Goal: Task Accomplishment & Management: Use online tool/utility

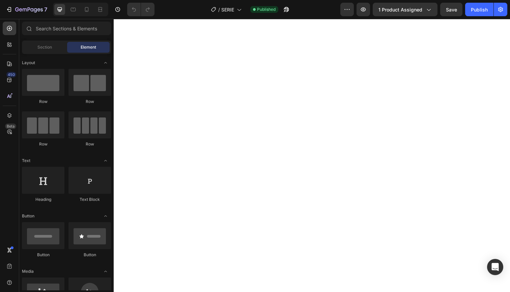
click at [87, 8] on icon at bounding box center [86, 9] width 7 height 7
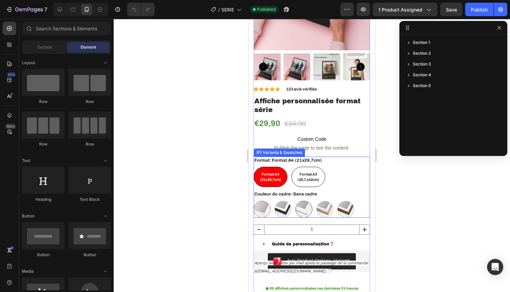
scroll to position [221, 0]
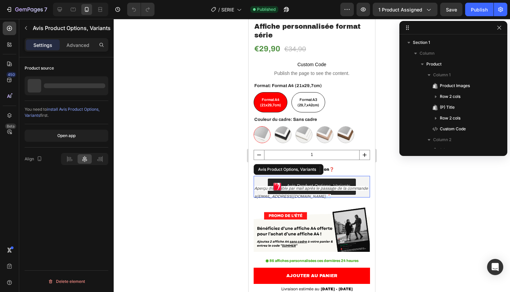
click at [363, 176] on div "Avis Product Options, Variants" at bounding box center [312, 187] width 116 height 22
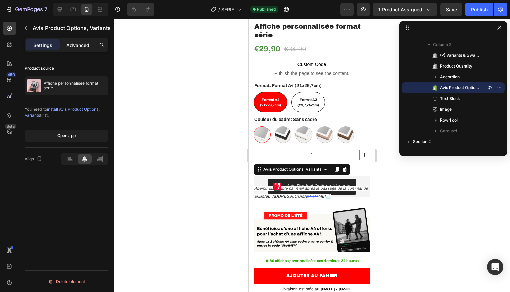
click at [86, 42] on p "Advanced" at bounding box center [78, 45] width 23 height 7
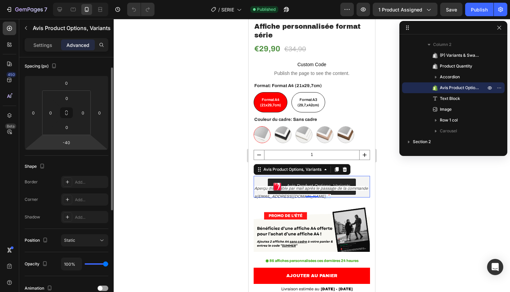
scroll to position [76, 0]
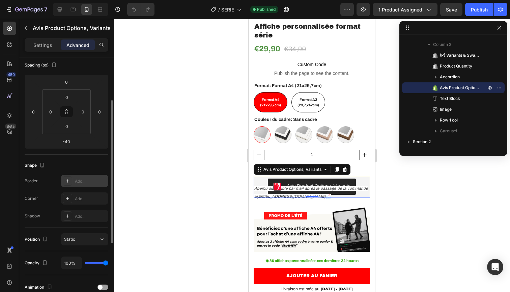
click at [69, 180] on icon at bounding box center [67, 180] width 5 height 5
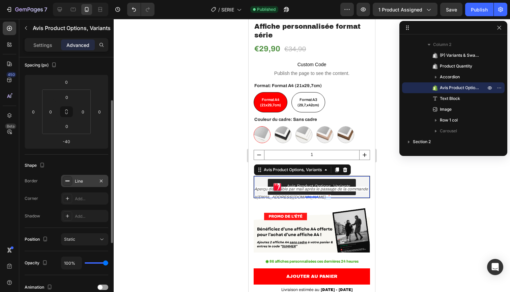
click at [165, 142] on div at bounding box center [312, 155] width 397 height 273
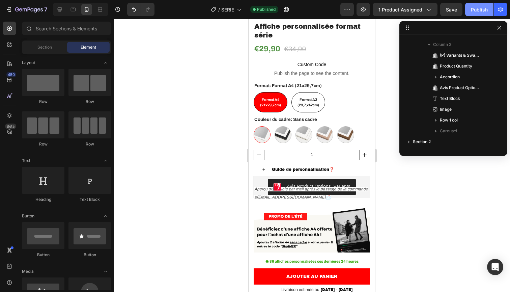
click at [487, 9] on div "Publish" at bounding box center [479, 9] width 17 height 7
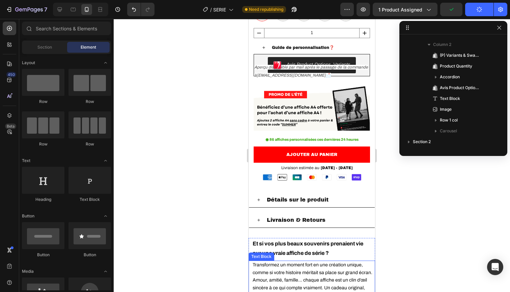
scroll to position [454, 0]
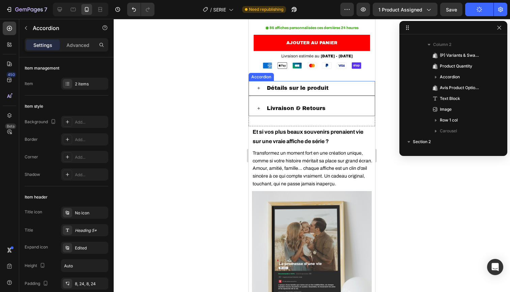
click at [341, 109] on div "Livraison & Retours" at bounding box center [316, 108] width 101 height 9
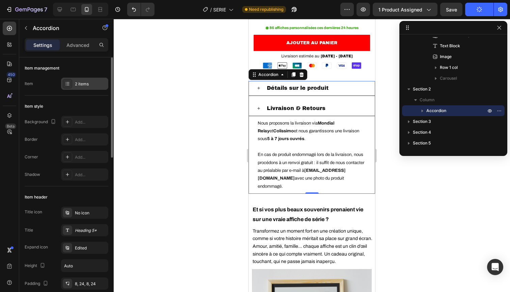
click at [84, 88] on div "2 items" at bounding box center [84, 84] width 47 height 12
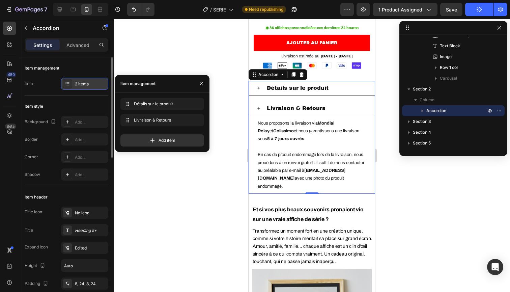
click at [84, 88] on div "2 items" at bounding box center [84, 84] width 47 height 12
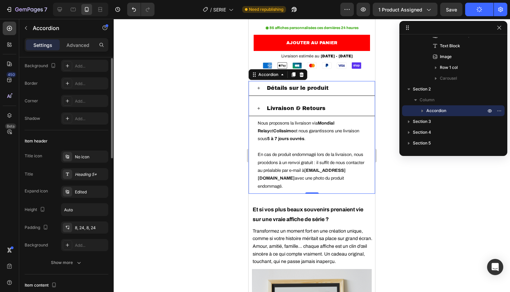
scroll to position [71, 0]
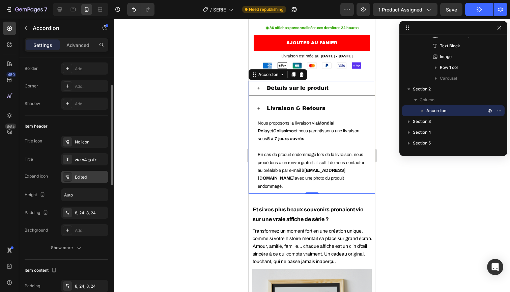
click at [90, 174] on div "Edited" at bounding box center [91, 177] width 32 height 6
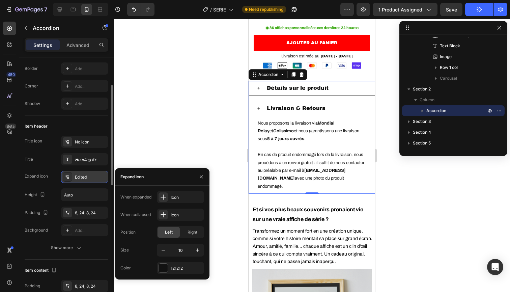
click at [90, 174] on div "Edited" at bounding box center [91, 177] width 32 height 6
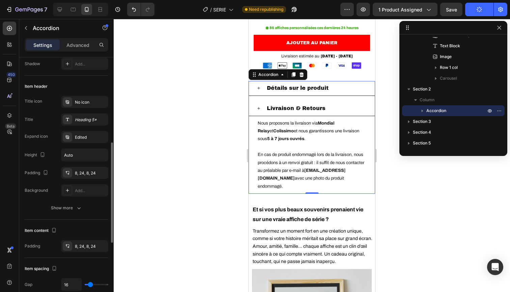
scroll to position [0, 0]
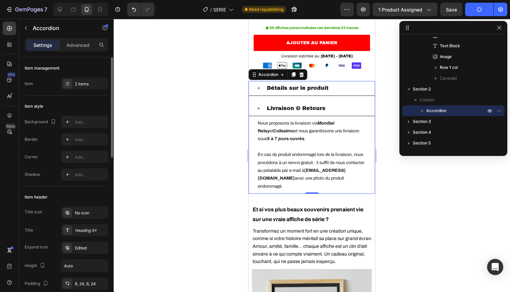
click at [74, 50] on div "Settings Advanced" at bounding box center [67, 45] width 84 height 14
click at [76, 46] on p "Advanced" at bounding box center [78, 45] width 23 height 7
type input "100%"
type input "100"
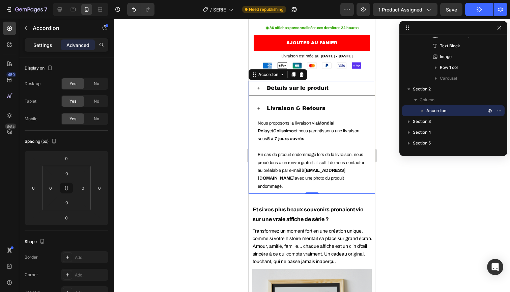
click at [52, 42] on p "Settings" at bounding box center [42, 45] width 19 height 7
type input "16"
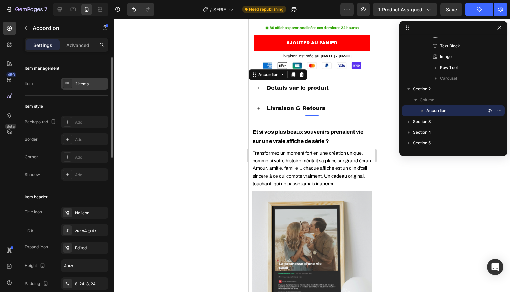
click at [73, 81] on div "2 items" at bounding box center [84, 84] width 47 height 12
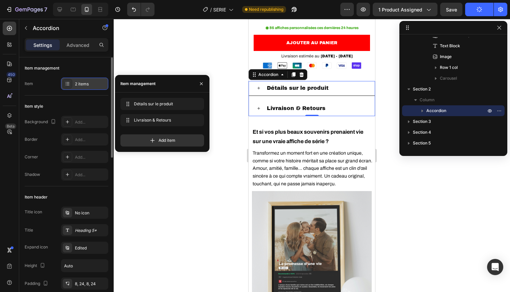
click at [73, 81] on div "2 items" at bounding box center [84, 84] width 47 height 12
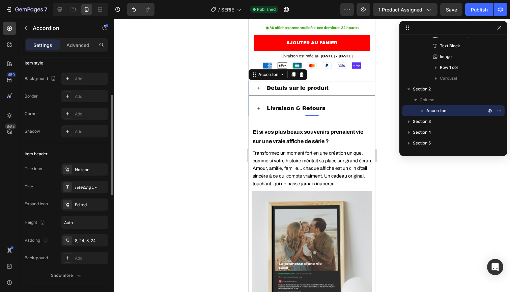
scroll to position [59, 0]
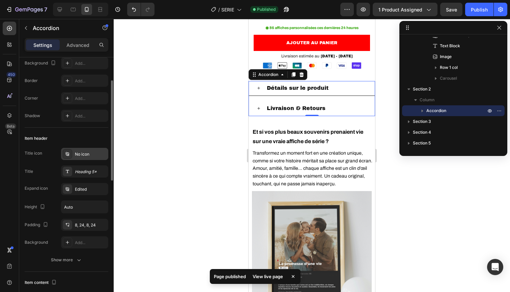
click at [68, 154] on icon at bounding box center [67, 153] width 5 height 5
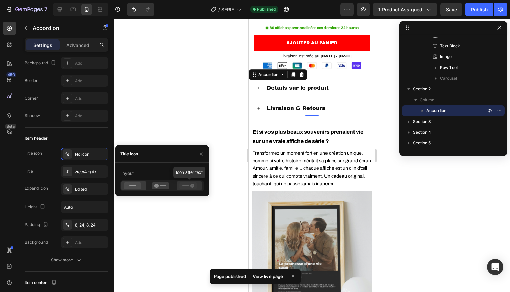
click at [191, 184] on icon at bounding box center [188, 185] width 17 height 7
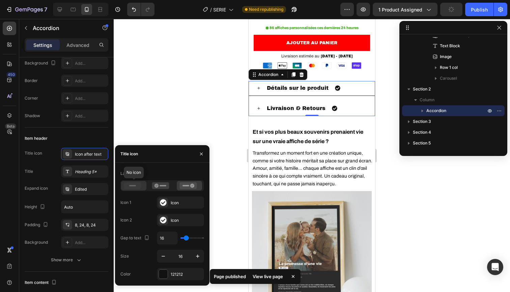
click at [130, 187] on icon at bounding box center [132, 185] width 17 height 7
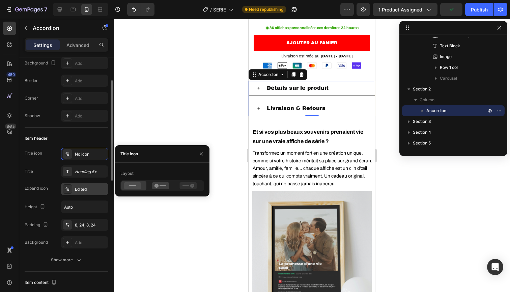
click at [91, 190] on div "Edited" at bounding box center [91, 189] width 32 height 6
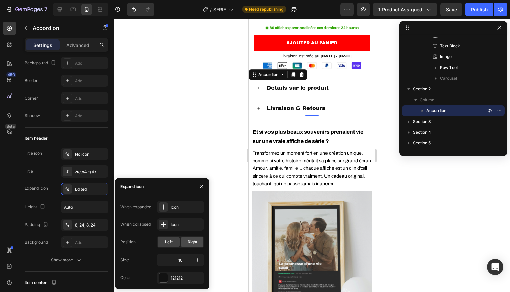
click at [201, 241] on div "Right" at bounding box center [192, 242] width 22 height 11
click at [394, 218] on div at bounding box center [312, 155] width 397 height 273
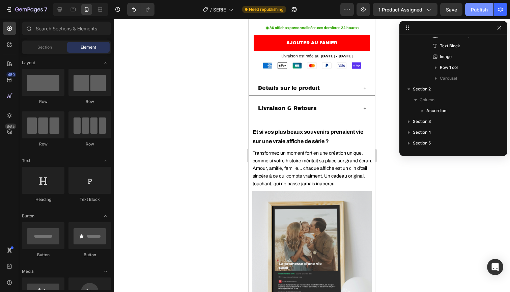
click at [475, 15] on button "Publish" at bounding box center [480, 10] width 28 height 14
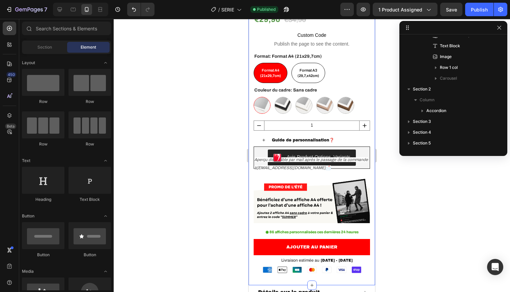
scroll to position [248, 0]
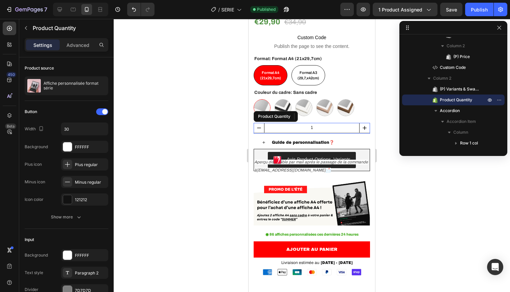
click at [355, 127] on input "1" at bounding box center [312, 127] width 96 height 9
click at [91, 46] on div "Advanced" at bounding box center [78, 44] width 34 height 11
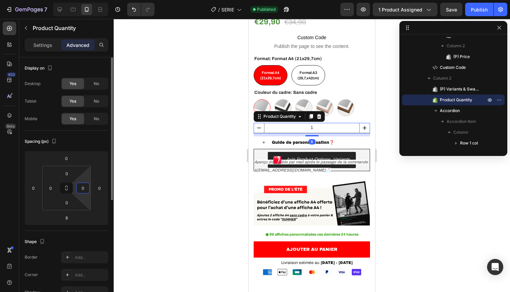
click at [85, 187] on input "0" at bounding box center [83, 188] width 10 height 10
type input "1"
type input "160"
click at [438, 241] on div at bounding box center [312, 155] width 397 height 273
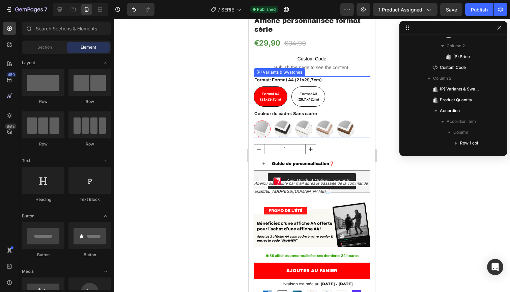
scroll to position [241, 0]
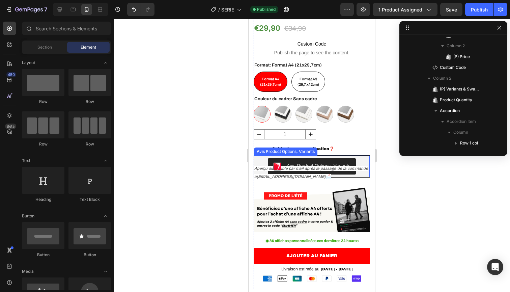
click at [365, 158] on div "Avis Product Options, Variants" at bounding box center [312, 166] width 110 height 16
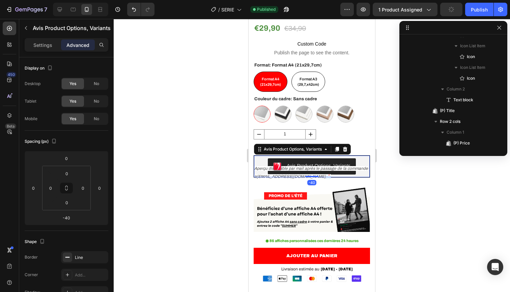
scroll to position [365, 0]
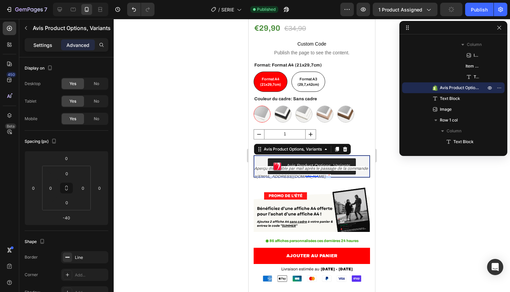
click at [47, 42] on p "Settings" at bounding box center [42, 45] width 19 height 7
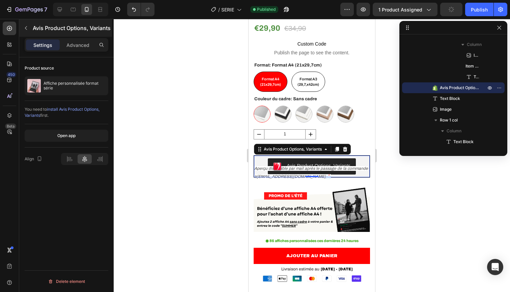
click at [86, 31] on p "Avis Product Options, Variants" at bounding box center [72, 28] width 78 height 8
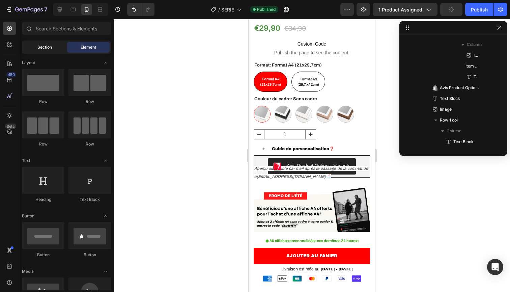
click at [61, 45] on div "Section" at bounding box center [44, 47] width 43 height 11
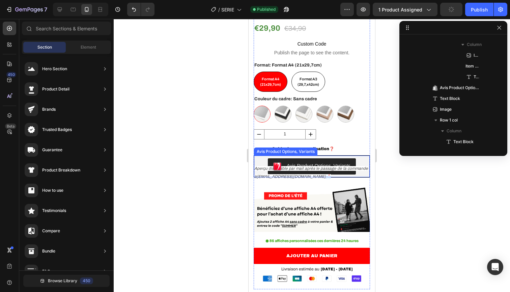
click at [363, 159] on div "Avis Product Options, Variants" at bounding box center [312, 166] width 110 height 16
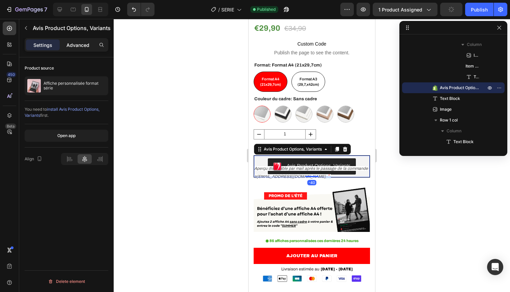
click at [80, 48] on p "Advanced" at bounding box center [78, 45] width 23 height 7
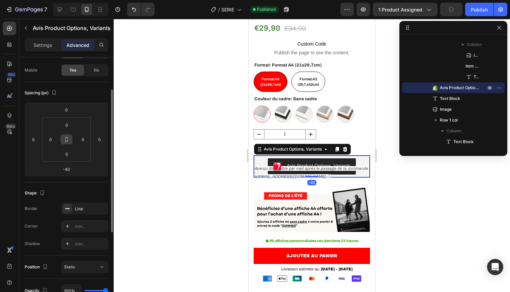
scroll to position [53, 0]
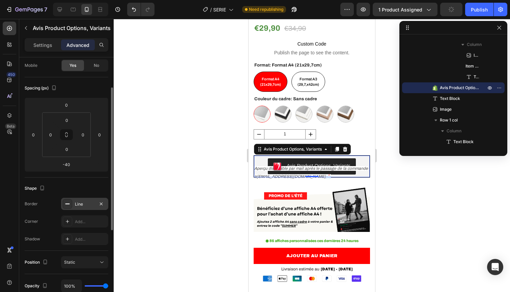
click at [67, 203] on icon at bounding box center [67, 203] width 5 height 5
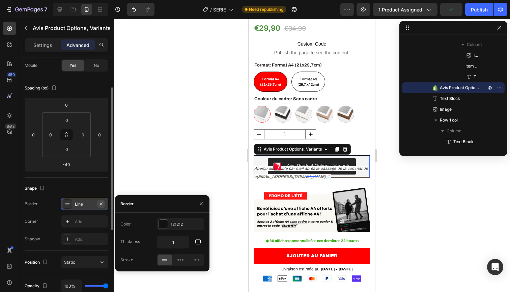
click at [102, 205] on icon "button" at bounding box center [101, 203] width 3 height 3
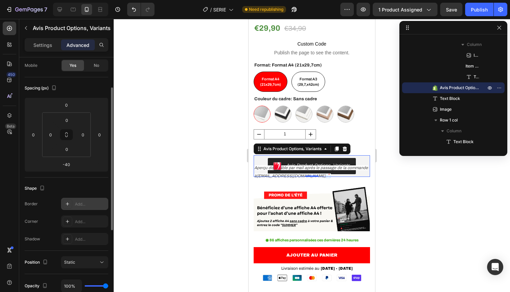
click at [200, 177] on div at bounding box center [312, 155] width 397 height 273
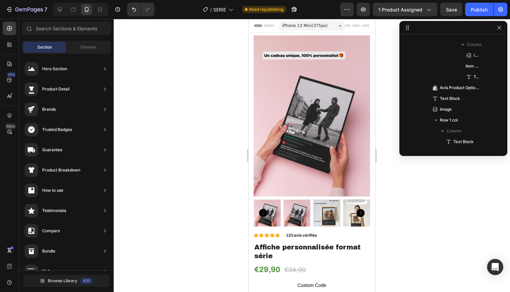
scroll to position [0, 0]
click at [475, 9] on div "Publish" at bounding box center [479, 9] width 17 height 7
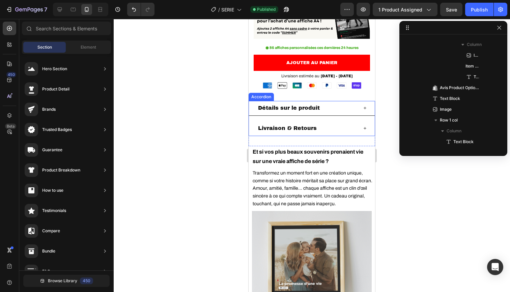
scroll to position [477, 0]
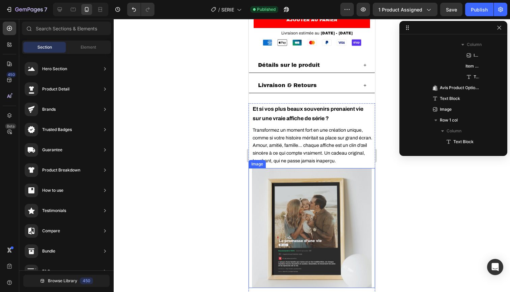
click at [171, 229] on div at bounding box center [312, 155] width 397 height 273
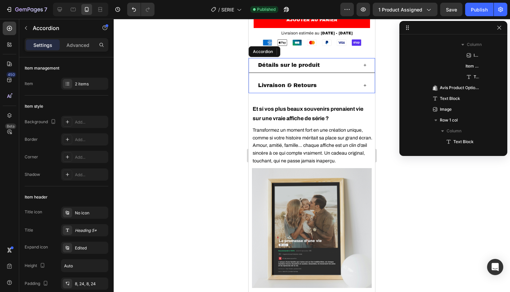
click at [325, 72] on div "Détails sur le produit Livraison & Retours" at bounding box center [312, 75] width 127 height 35
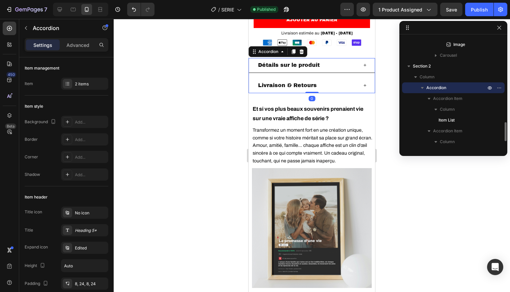
click at [93, 38] on div "Settings Advanced" at bounding box center [67, 45] width 84 height 14
click at [81, 44] on p "Advanced" at bounding box center [78, 45] width 23 height 7
type input "100%"
type input "100"
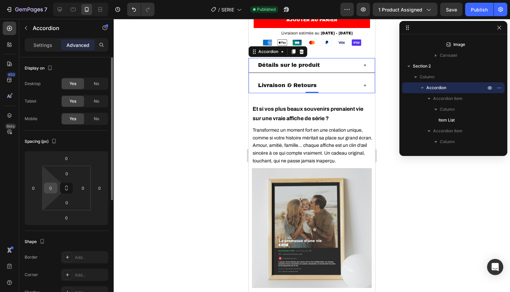
click at [51, 191] on input "0" at bounding box center [51, 188] width 10 height 10
type input "10"
click at [83, 189] on input "0" at bounding box center [83, 188] width 10 height 10
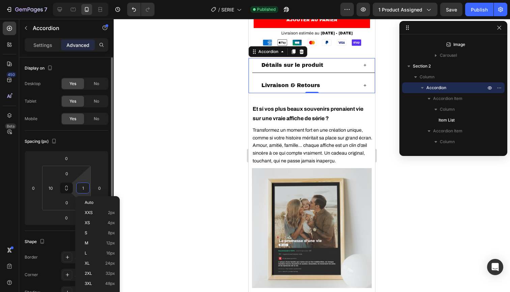
type input "10"
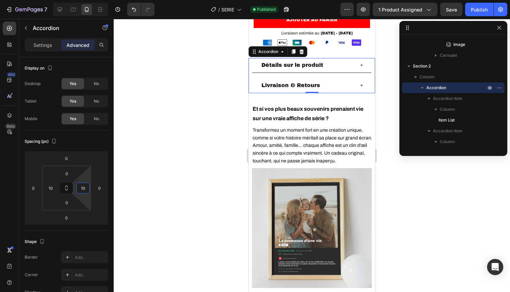
click at [459, 233] on div at bounding box center [312, 155] width 397 height 273
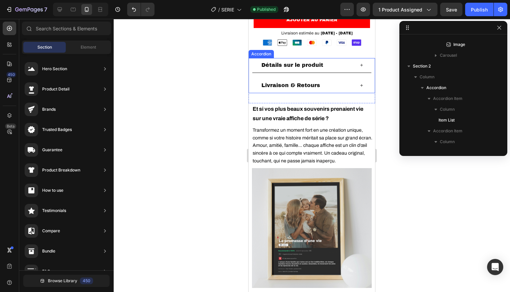
click at [364, 68] on div "Détails sur le produit" at bounding box center [312, 65] width 119 height 15
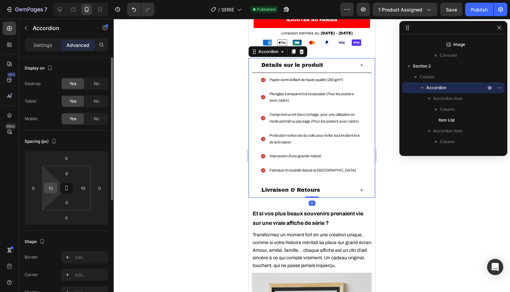
click at [51, 184] on input "10" at bounding box center [51, 188] width 10 height 10
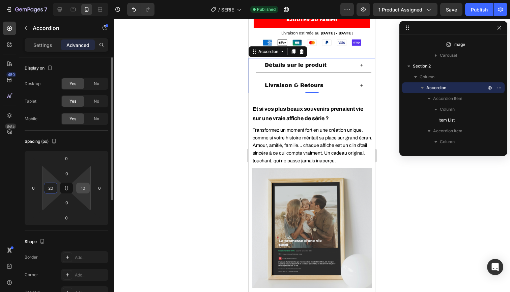
type input "20"
click at [84, 188] on input "10" at bounding box center [83, 188] width 10 height 10
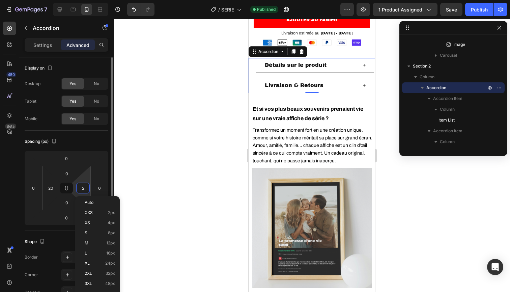
type input "20"
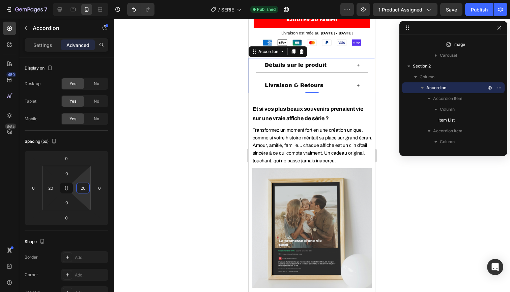
click at [427, 226] on div at bounding box center [312, 155] width 397 height 273
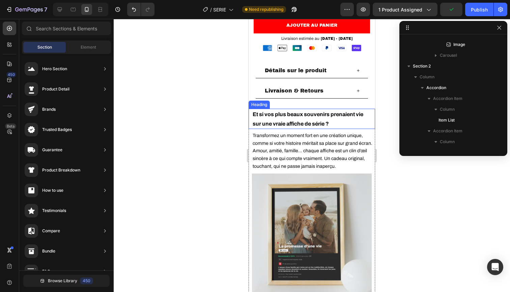
scroll to position [495, 0]
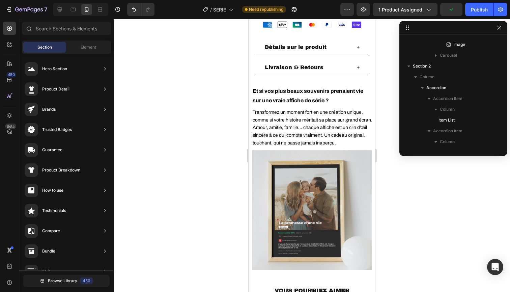
click at [450, 220] on div at bounding box center [312, 155] width 397 height 273
click at [478, 12] on div "Publish" at bounding box center [479, 9] width 17 height 7
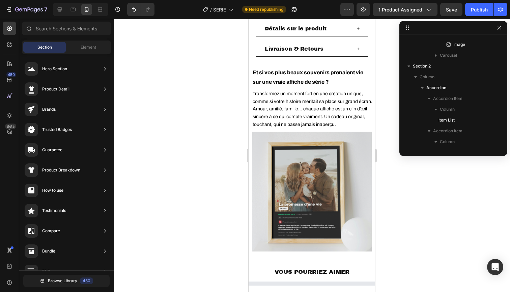
click at [479, 5] on button "Publish" at bounding box center [480, 10] width 28 height 14
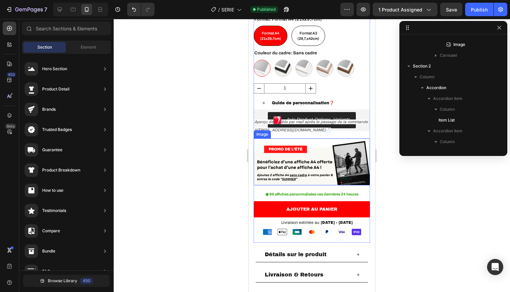
scroll to position [440, 0]
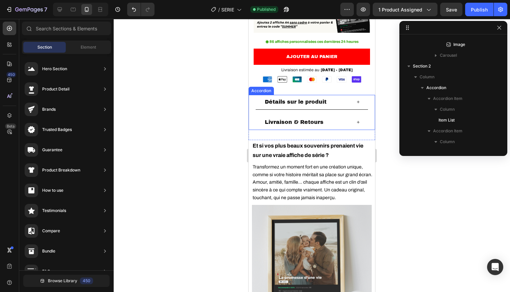
click at [303, 115] on div "Livraison & Retours" at bounding box center [312, 122] width 112 height 15
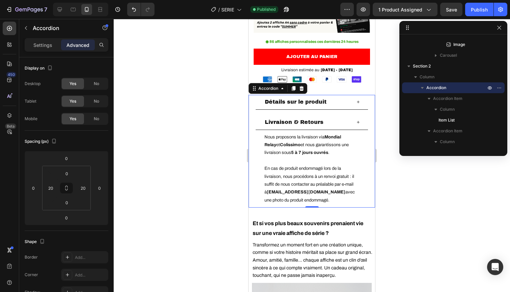
click at [346, 95] on div "Détails sur le produit" at bounding box center [312, 102] width 112 height 15
click at [310, 115] on div "Livraison & Retours" at bounding box center [312, 122] width 112 height 15
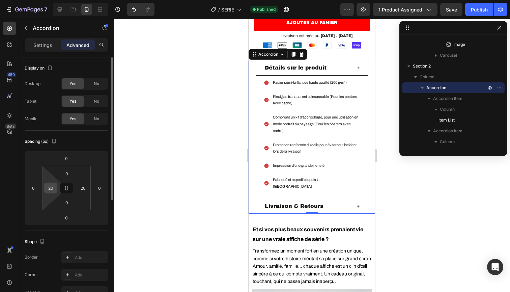
click at [54, 188] on input "20" at bounding box center [51, 188] width 10 height 10
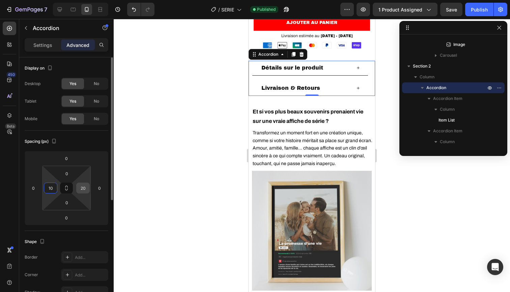
type input "10"
click at [83, 188] on input "20" at bounding box center [83, 188] width 10 height 10
type input "10"
click at [411, 195] on div at bounding box center [312, 155] width 397 height 273
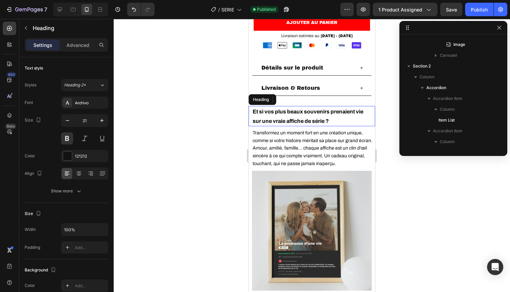
drag, startPoint x: 306, startPoint y: 118, endPoint x: 453, endPoint y: 159, distance: 152.6
click at [306, 118] on span "Et si vos plus beaux souvenirs prenaient vie sur une vraie affiche de série ?" at bounding box center [308, 116] width 111 height 15
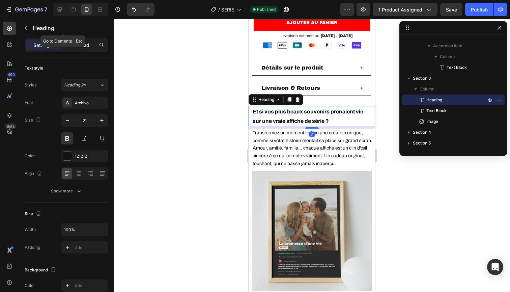
click at [79, 46] on p "Advanced" at bounding box center [78, 45] width 23 height 7
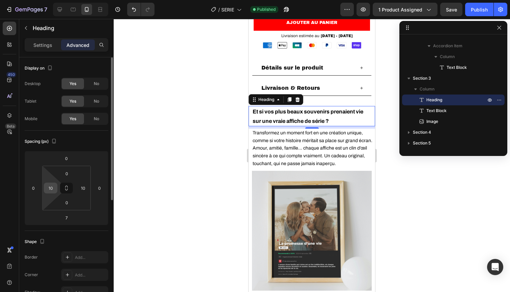
click at [53, 188] on input "10" at bounding box center [51, 188] width 10 height 10
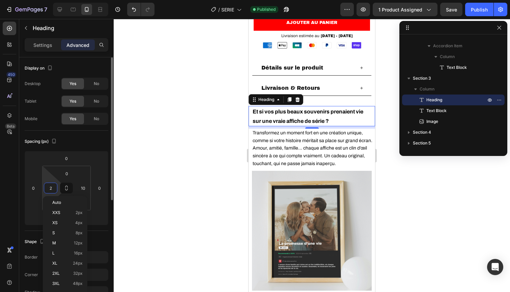
type input "20"
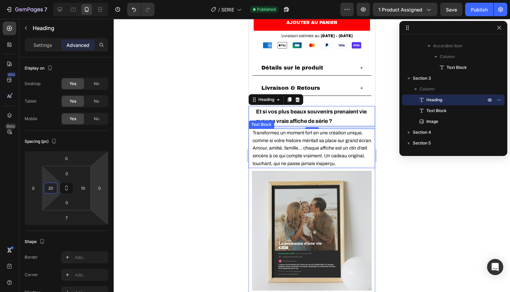
click at [317, 151] on span "Transformez un moment fort en une création unique, comme si votre histoire méri…" at bounding box center [313, 147] width 120 height 35
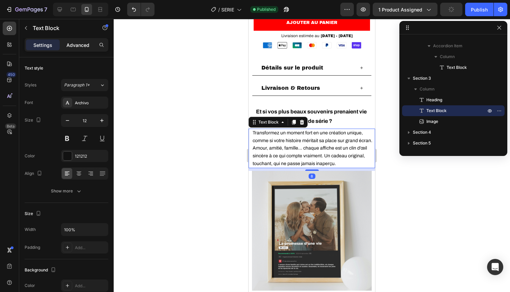
click at [79, 50] on div "Advanced" at bounding box center [78, 44] width 34 height 11
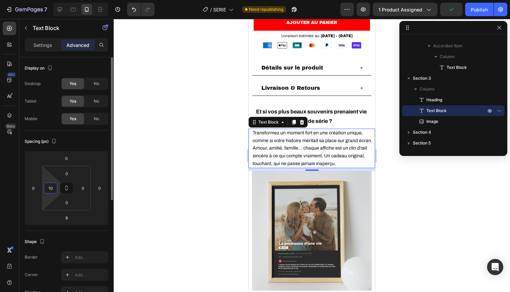
click at [50, 186] on input "10" at bounding box center [51, 188] width 10 height 10
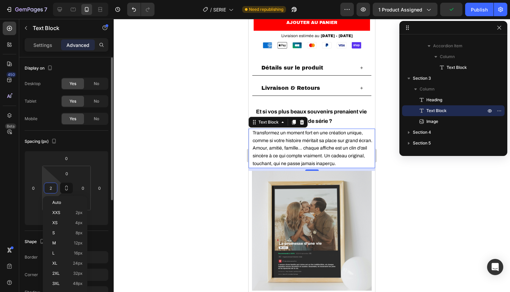
type input "20"
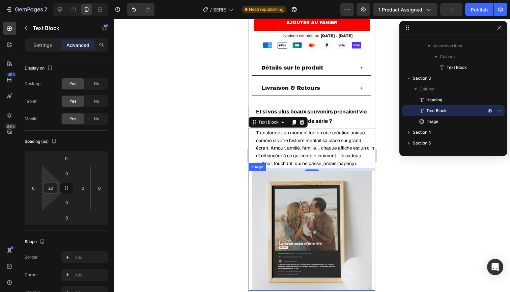
click at [411, 196] on div at bounding box center [312, 155] width 397 height 273
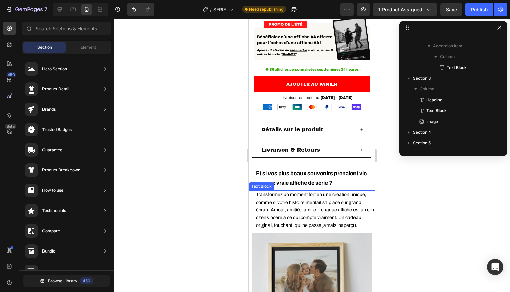
scroll to position [408, 0]
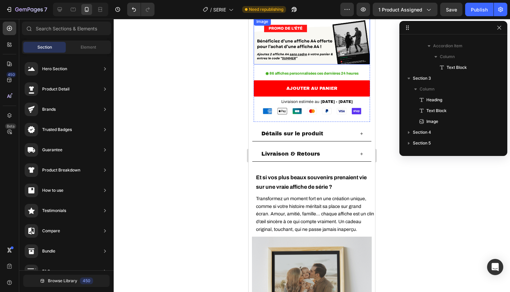
click at [261, 49] on img at bounding box center [312, 41] width 116 height 47
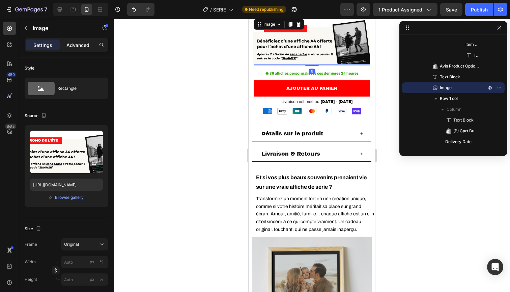
click at [87, 47] on p "Advanced" at bounding box center [78, 45] width 23 height 7
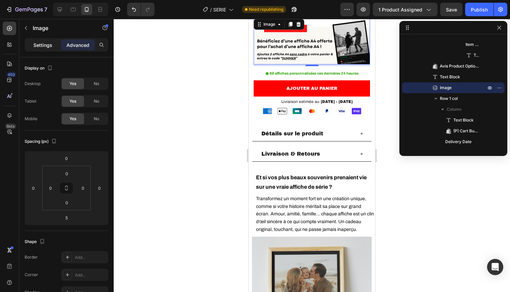
click at [52, 43] on div "Settings" at bounding box center [43, 44] width 34 height 11
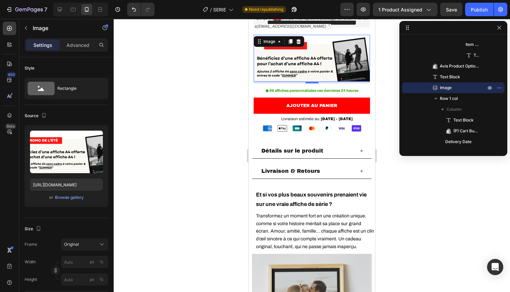
scroll to position [396, 0]
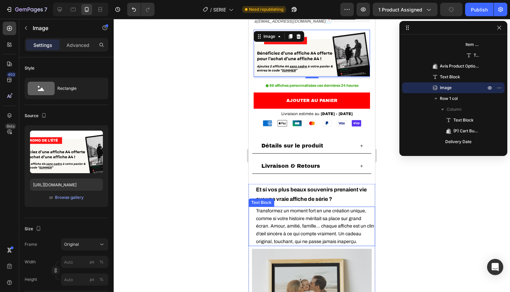
click at [265, 226] on p "Transformez un moment fort en une création unique, comme si votre histoire méri…" at bounding box center [315, 226] width 118 height 38
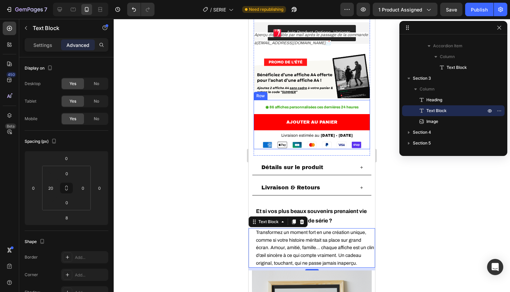
scroll to position [467, 0]
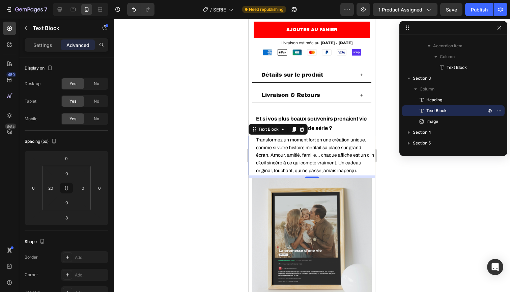
click at [439, 191] on div at bounding box center [312, 155] width 397 height 273
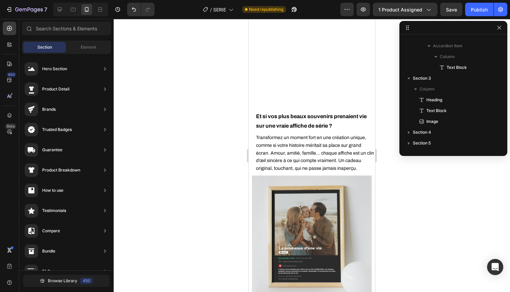
click at [225, 164] on div at bounding box center [312, 155] width 397 height 273
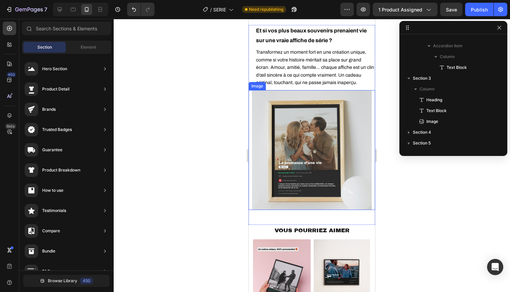
scroll to position [517, 0]
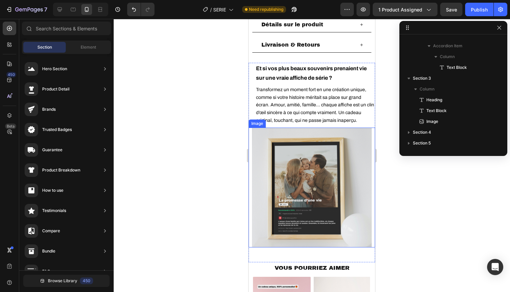
click at [298, 128] on img at bounding box center [312, 188] width 120 height 120
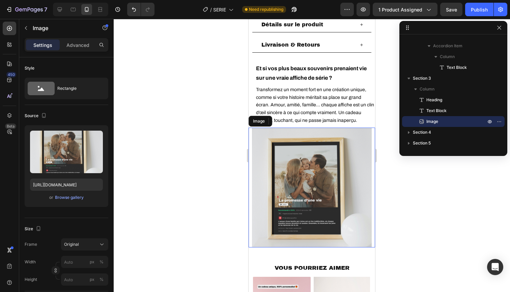
click at [306, 65] on span "Et si vos plus beaux souvenirs prenaient vie sur une vraie affiche de série ?" at bounding box center [311, 72] width 111 height 15
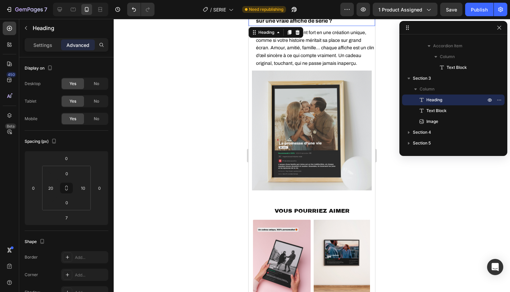
scroll to position [497, 0]
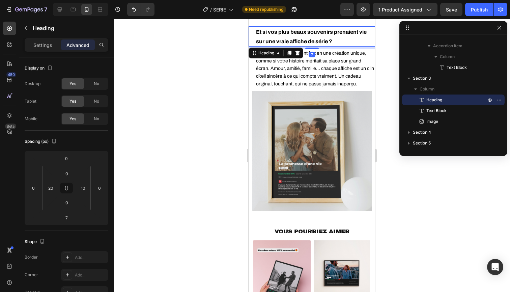
click at [74, 46] on p "Advanced" at bounding box center [78, 45] width 23 height 7
click at [55, 186] on input "20" at bounding box center [51, 188] width 10 height 10
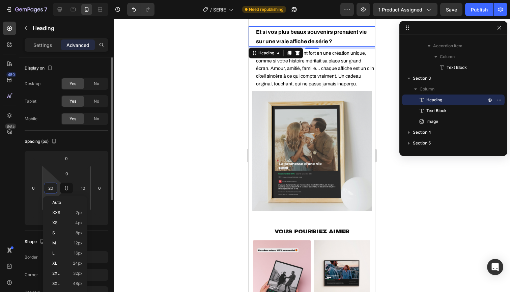
type input "2"
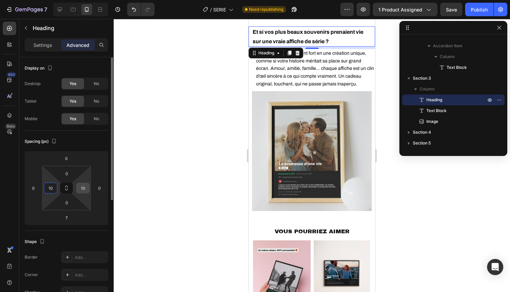
type input "10"
click at [87, 189] on input "10" at bounding box center [83, 188] width 10 height 10
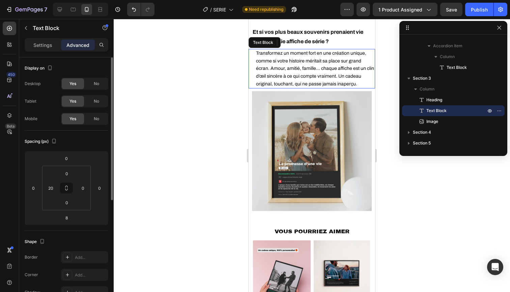
drag, startPoint x: 319, startPoint y: 65, endPoint x: 287, endPoint y: 224, distance: 162.3
click at [319, 65] on span "Transformez un moment fort en une création unique, comme si votre histoire méri…" at bounding box center [315, 68] width 118 height 35
click at [49, 188] on input "20" at bounding box center [51, 188] width 10 height 10
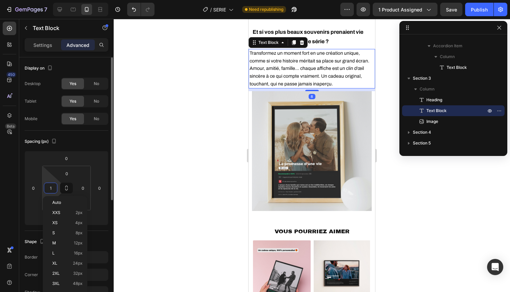
type input "10"
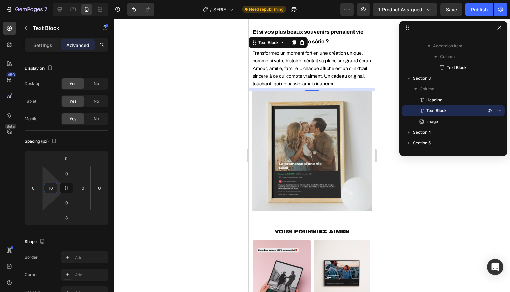
click at [419, 188] on div at bounding box center [312, 155] width 397 height 273
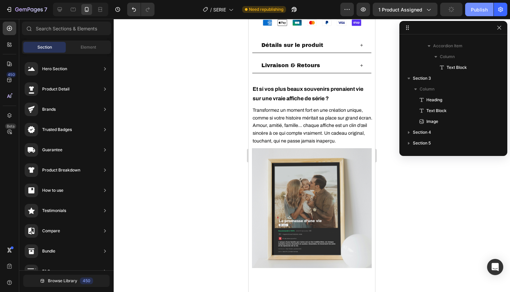
click at [473, 15] on button "Publish" at bounding box center [480, 10] width 28 height 14
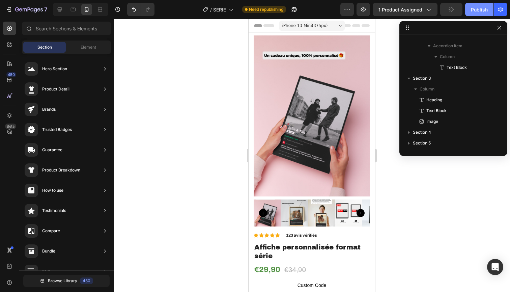
click at [473, 15] on button "Publish" at bounding box center [480, 10] width 28 height 14
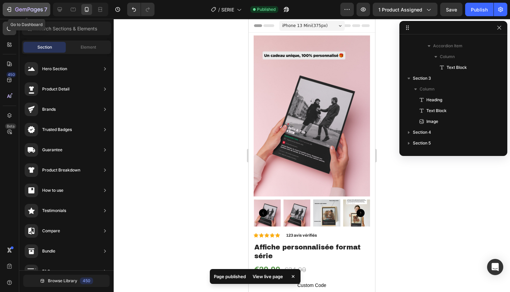
click at [23, 9] on icon "button" at bounding box center [25, 9] width 4 height 3
